Goal: Obtain resource: Download file/media

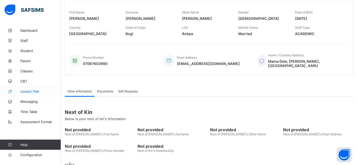
scroll to position [100, 0]
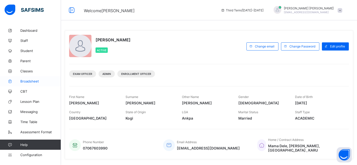
click at [36, 81] on span "Broadsheet" at bounding box center [40, 81] width 41 height 4
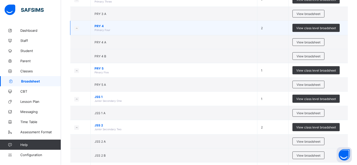
scroll to position [283, 0]
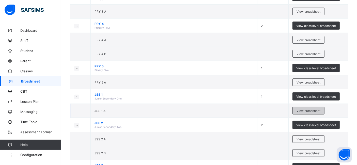
click at [318, 109] on span "View broadsheet" at bounding box center [309, 111] width 24 height 4
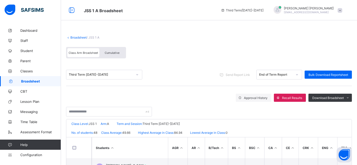
click at [343, 10] on span at bounding box center [340, 10] width 5 height 5
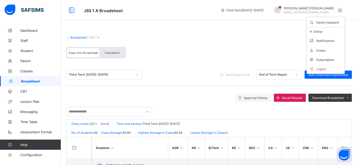
click at [280, 45] on div "Class Arm Broadsheet Cumulative" at bounding box center [209, 54] width 286 height 19
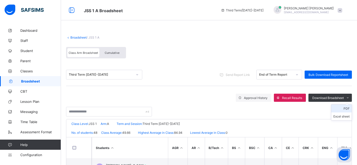
click at [350, 109] on li "PDF" at bounding box center [342, 109] width 20 height 8
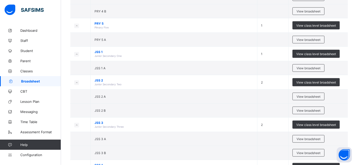
scroll to position [396, 0]
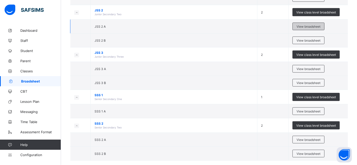
click at [308, 25] on span "View broadsheet" at bounding box center [309, 27] width 24 height 4
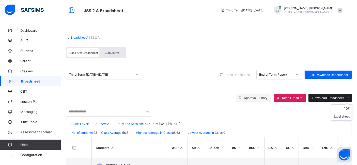
click at [324, 96] on span "Download Broadsheet" at bounding box center [329, 98] width 32 height 4
click at [350, 109] on li "PDF" at bounding box center [342, 109] width 20 height 8
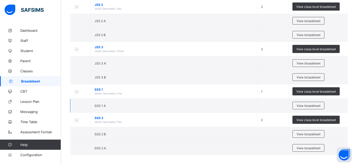
scroll to position [373, 0]
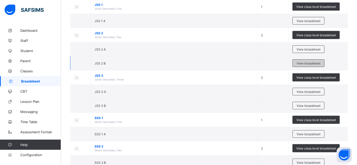
click at [310, 62] on span "View broadsheet" at bounding box center [309, 64] width 24 height 4
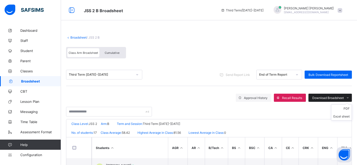
click at [327, 95] on div "Download Broadsheet" at bounding box center [331, 98] width 44 height 8
click at [345, 107] on li "PDF" at bounding box center [342, 109] width 20 height 8
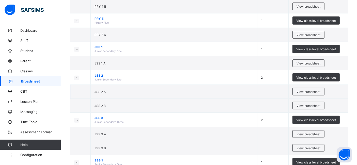
scroll to position [339, 0]
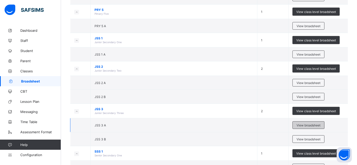
click at [302, 124] on span "View broadsheet" at bounding box center [309, 126] width 24 height 4
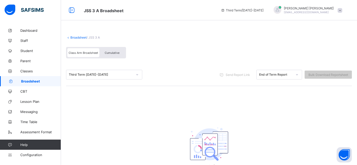
click at [122, 53] on div "Cumulative" at bounding box center [111, 52] width 25 height 9
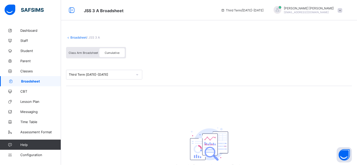
click at [88, 55] on div "Class Arm Broadsheet" at bounding box center [83, 52] width 32 height 9
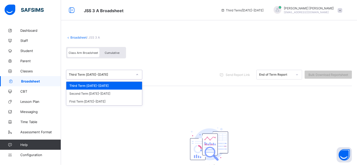
click at [139, 74] on div at bounding box center [137, 75] width 9 height 8
click at [126, 94] on div "Second Term [DATE]-[DATE]" at bounding box center [104, 94] width 76 height 8
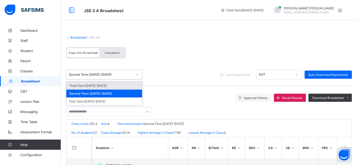
click at [135, 74] on div at bounding box center [137, 75] width 9 height 8
click at [132, 95] on div "Second Term [DATE]-[DATE]" at bounding box center [104, 94] width 76 height 8
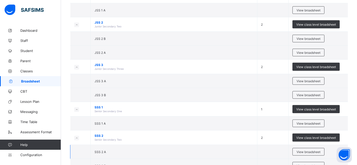
scroll to position [396, 0]
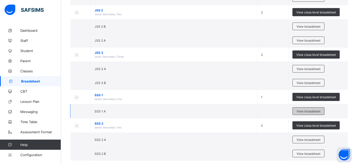
click at [305, 110] on span "View broadsheet" at bounding box center [309, 112] width 24 height 4
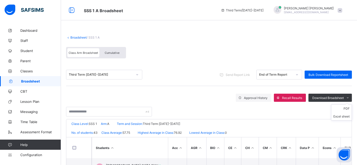
click at [351, 107] on ul "PDF Excel sheet" at bounding box center [341, 113] width 21 height 16
click at [324, 98] on span "Download Broadsheet" at bounding box center [329, 98] width 32 height 4
click at [351, 108] on li "PDF" at bounding box center [342, 109] width 20 height 8
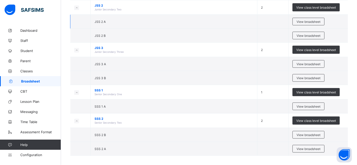
scroll to position [401, 0]
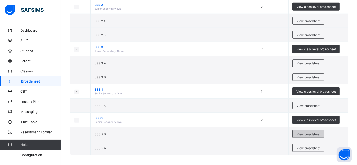
click at [299, 132] on div "View broadsheet" at bounding box center [309, 135] width 32 height 8
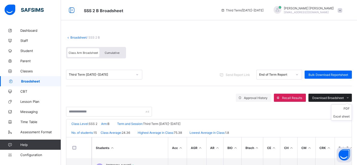
click at [331, 96] on span "Download Broadsheet" at bounding box center [329, 98] width 32 height 4
click at [334, 97] on span "Download Broadsheet" at bounding box center [329, 98] width 32 height 4
click at [121, 55] on div "Cumulative" at bounding box center [111, 52] width 25 height 9
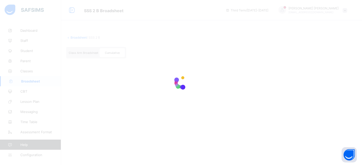
click at [86, 52] on div at bounding box center [181, 82] width 362 height 165
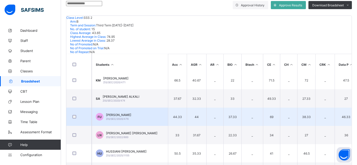
scroll to position [105, 0]
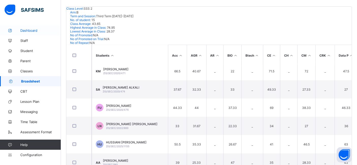
click at [0, 26] on link "Dashboard" at bounding box center [30, 30] width 61 height 10
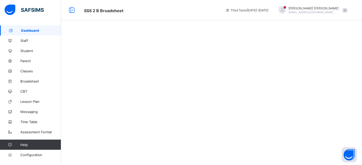
drag, startPoint x: 0, startPoint y: 26, endPoint x: 176, endPoint y: 152, distance: 216.2
click at [168, 137] on div at bounding box center [211, 82] width 301 height 165
click at [36, 81] on span "Broadsheet" at bounding box center [40, 81] width 41 height 4
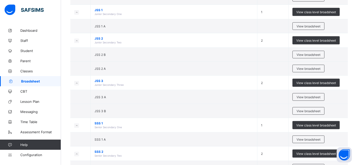
scroll to position [401, 0]
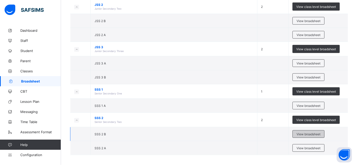
click at [309, 133] on span "View broadsheet" at bounding box center [309, 135] width 24 height 4
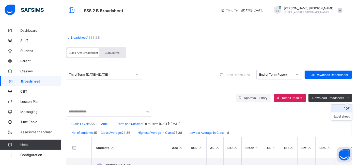
click at [352, 107] on li "PDF" at bounding box center [342, 109] width 20 height 8
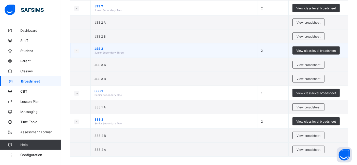
scroll to position [401, 0]
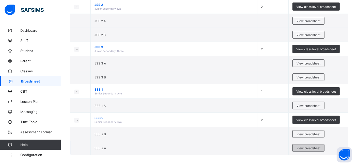
click at [312, 147] on span "View broadsheet" at bounding box center [309, 149] width 24 height 4
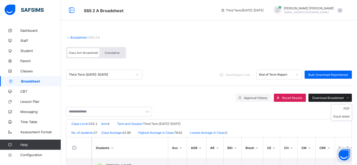
click at [328, 98] on span "Download Broadsheet" at bounding box center [329, 98] width 32 height 4
click at [348, 108] on li "PDF" at bounding box center [342, 109] width 20 height 8
click at [310, 41] on div "Broadsheet / SSS 2 A Class Arm Broadsheet Cumulative" at bounding box center [209, 47] width 286 height 33
